Goal: Transaction & Acquisition: Purchase product/service

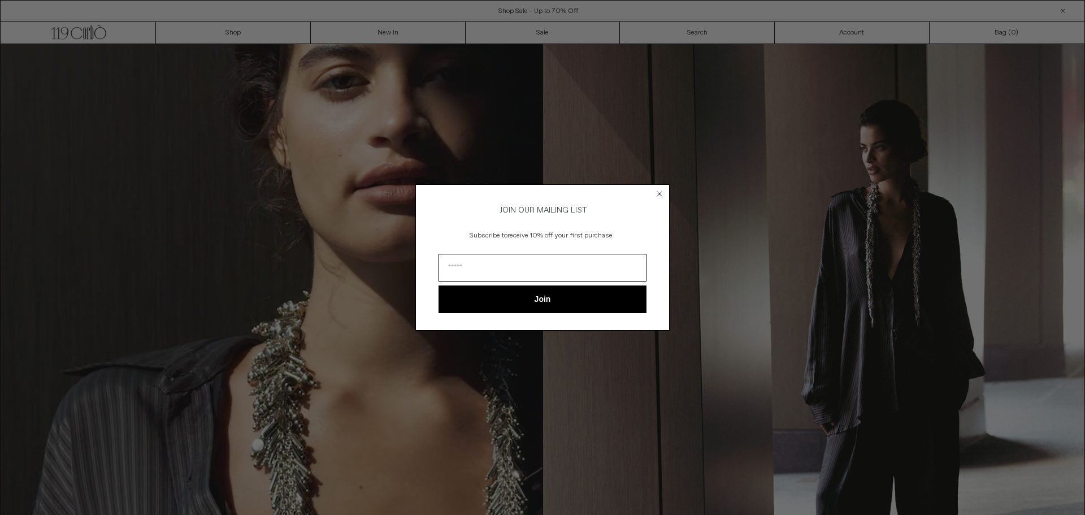
click at [661, 191] on circle "Close dialog" at bounding box center [660, 194] width 11 height 11
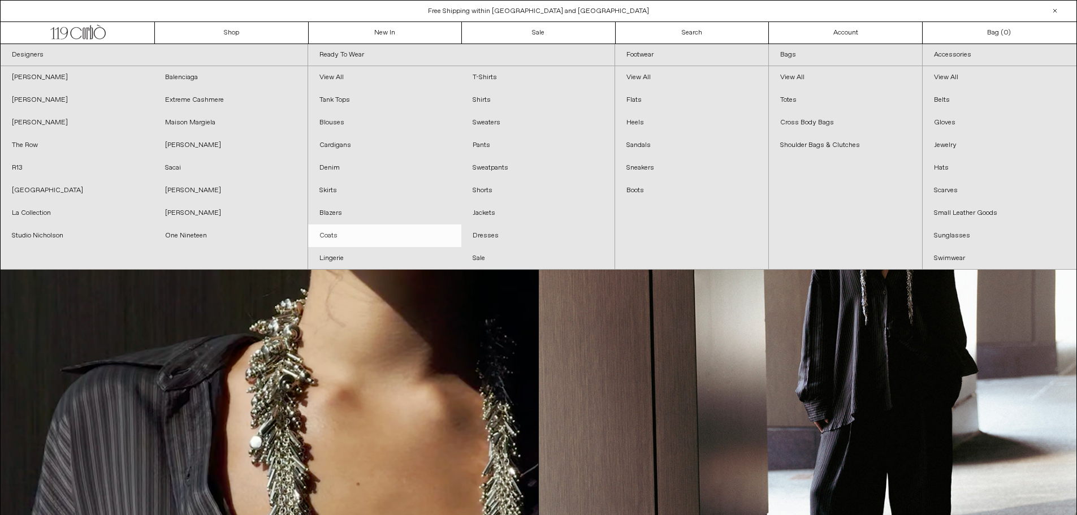
click at [330, 231] on link "Coats" at bounding box center [384, 235] width 153 height 23
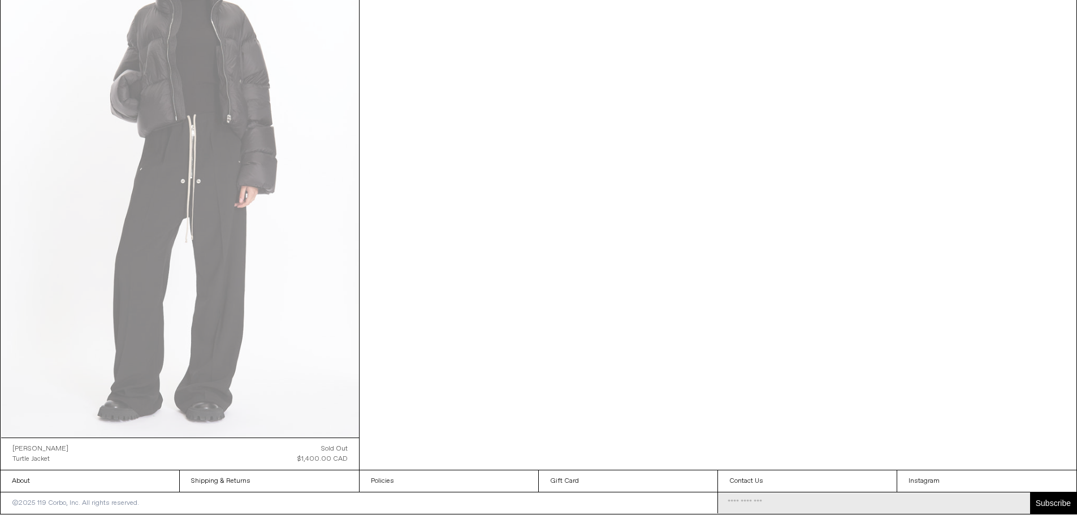
scroll to position [2459, 0]
